Goal: Task Accomplishment & Management: Use online tool/utility

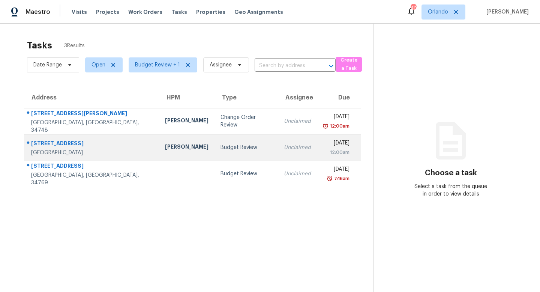
click at [220, 148] on div "Budget Review" at bounding box center [245, 147] width 51 height 7
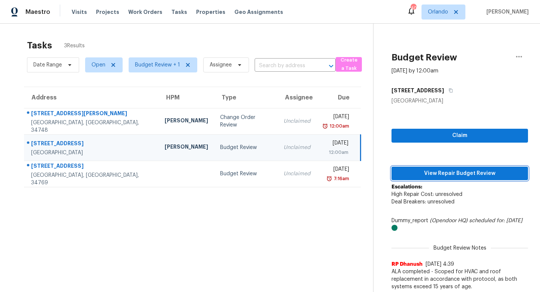
click at [441, 170] on span "View Repair Budget Review" at bounding box center [459, 173] width 124 height 9
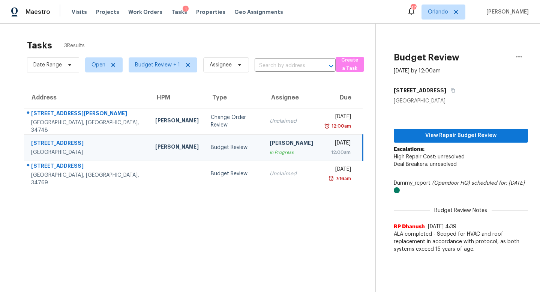
click at [269, 145] on div "[PERSON_NAME]" at bounding box center [290, 143] width 43 height 9
click at [479, 137] on span "View Repair Budget Review" at bounding box center [460, 135] width 122 height 9
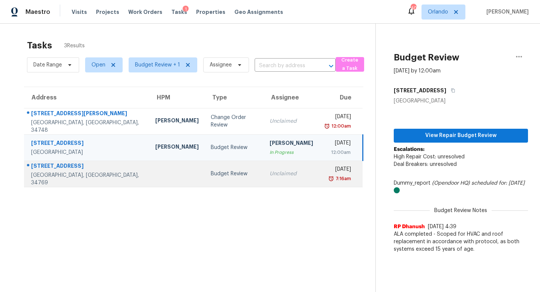
click at [217, 171] on div "Budget Review" at bounding box center [234, 173] width 47 height 7
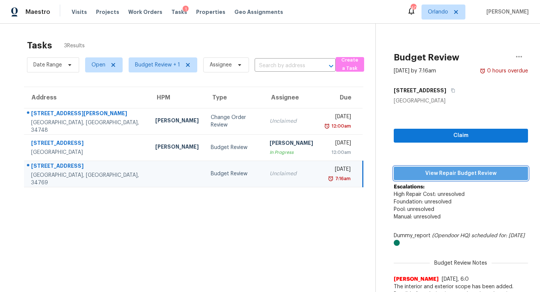
click at [440, 170] on span "View Repair Budget Review" at bounding box center [460, 173] width 122 height 9
